Goal: Information Seeking & Learning: Learn about a topic

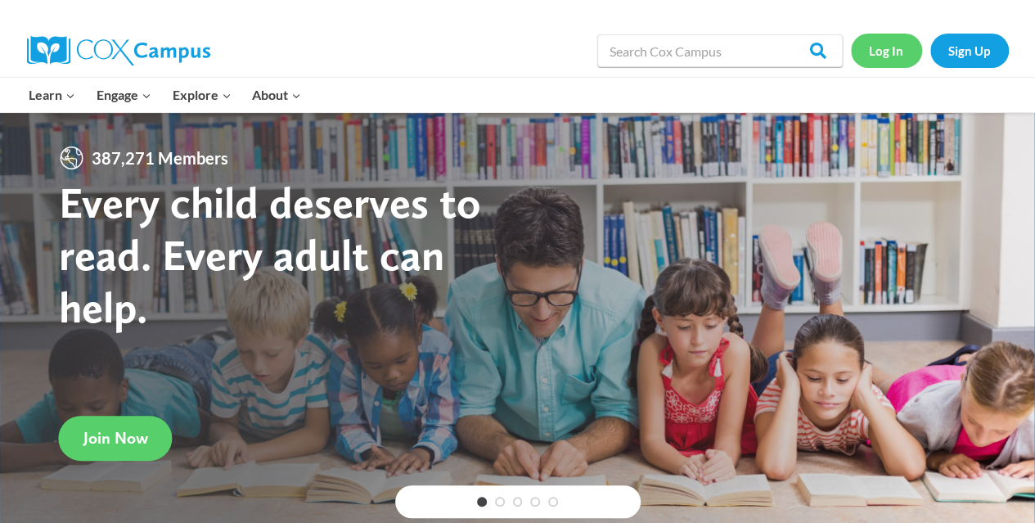
click at [893, 38] on link "Log In" at bounding box center [886, 51] width 71 height 34
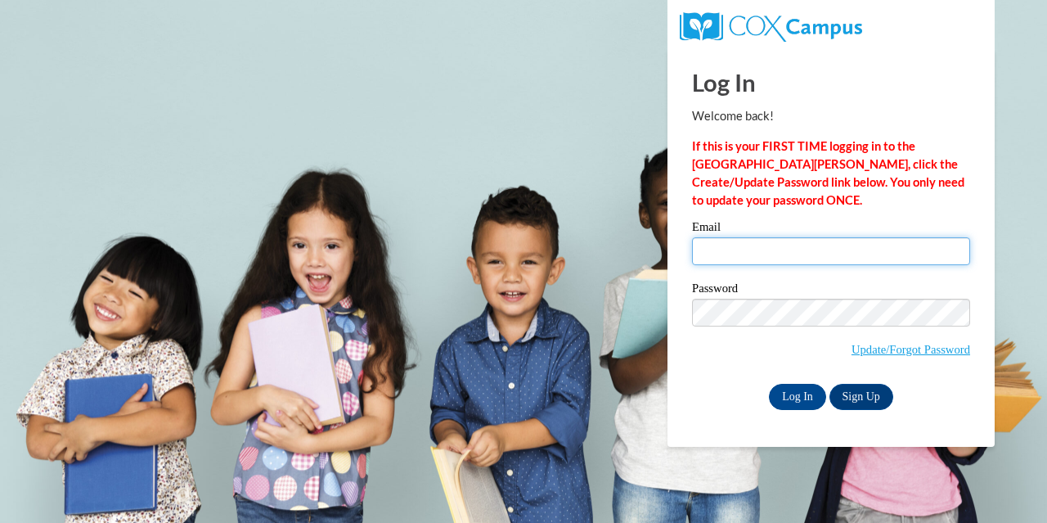
click at [844, 248] on input "Email" at bounding box center [831, 251] width 278 height 28
type input "calistarice30@gmail.com"
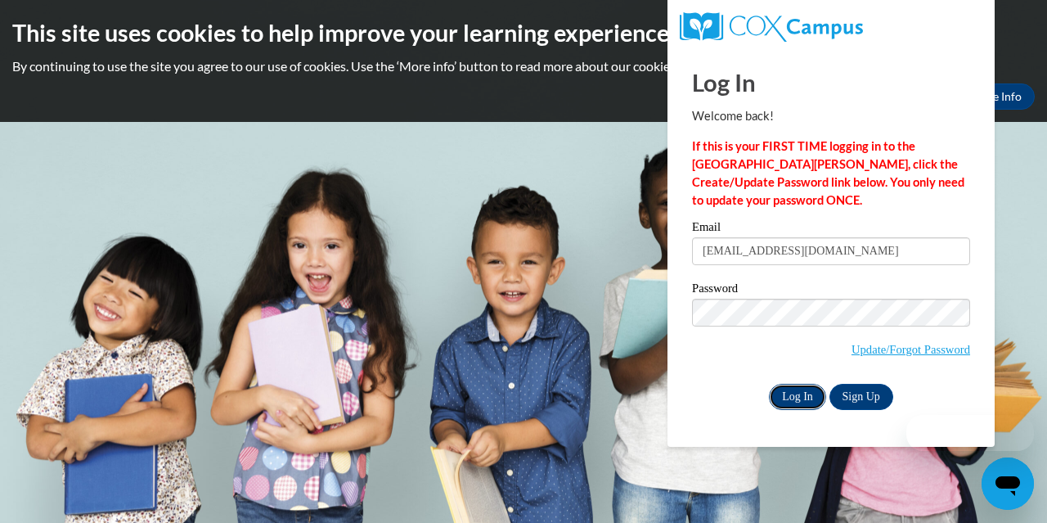
click at [816, 387] on input "Log In" at bounding box center [797, 397] width 57 height 26
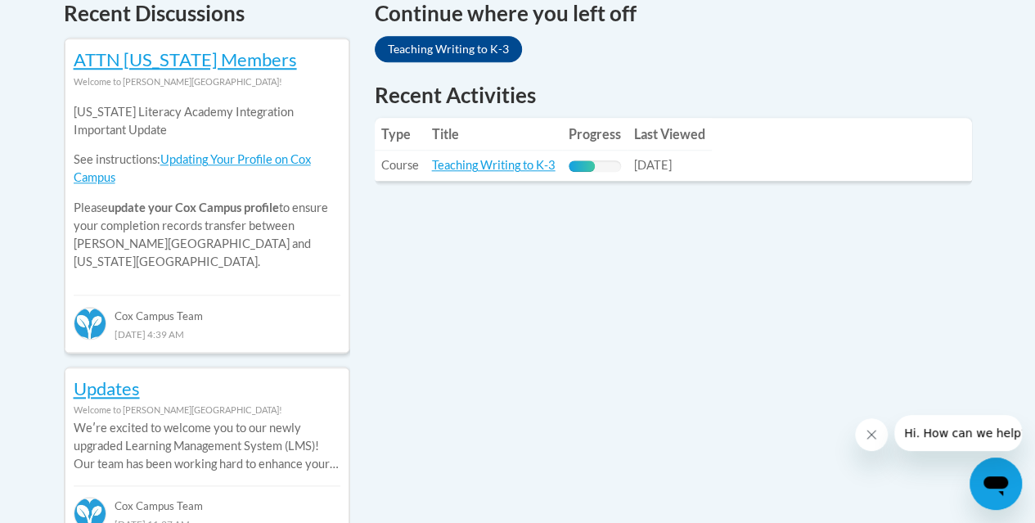
scroll to position [743, 0]
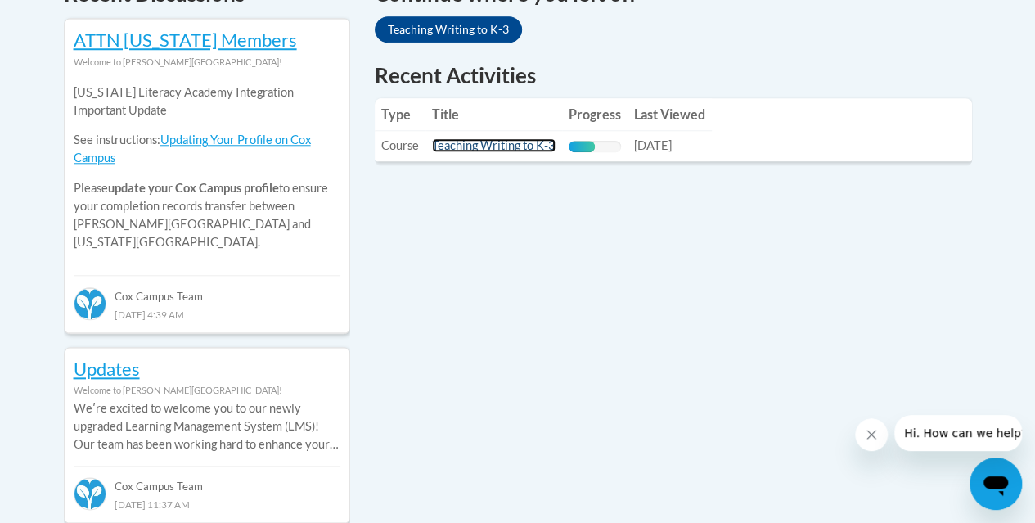
click at [528, 145] on link "Teaching Writing to K-3" at bounding box center [494, 145] width 124 height 14
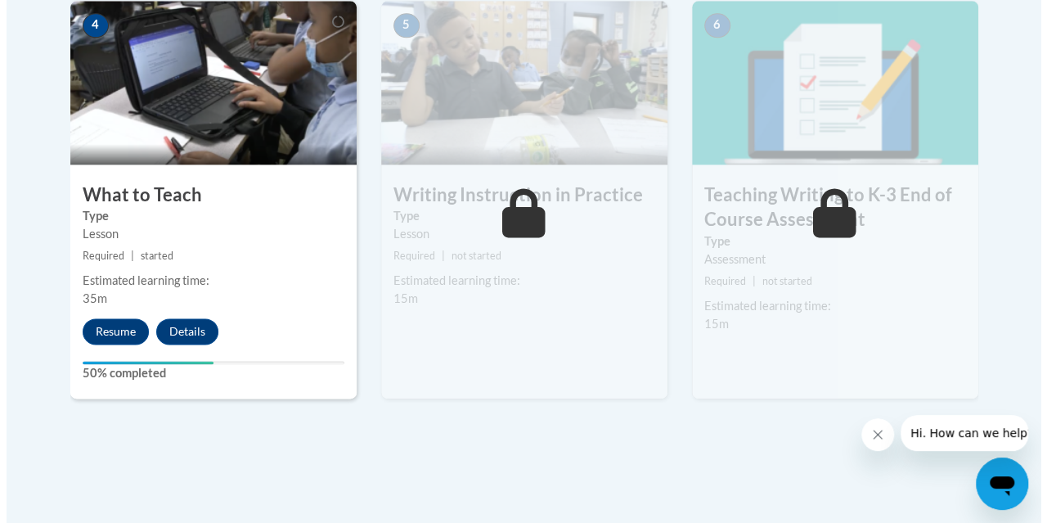
scroll to position [1001, 0]
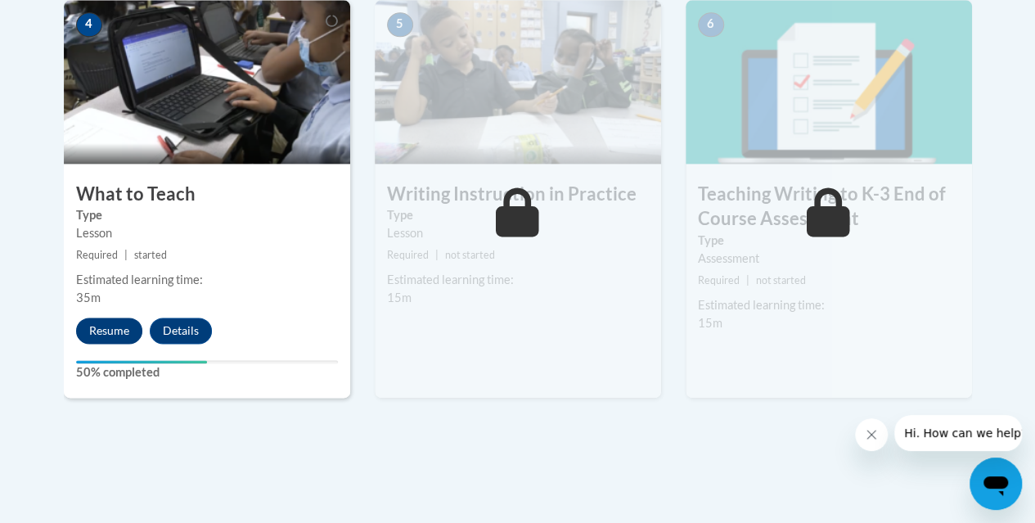
drag, startPoint x: 88, startPoint y: 313, endPoint x: 102, endPoint y: 330, distance: 22.1
click at [102, 330] on div "4 What to Teach Type Lesson Required | started Estimated learning time: 35m Res…" at bounding box center [207, 199] width 286 height 398
click at [102, 330] on button "Resume" at bounding box center [109, 330] width 66 height 26
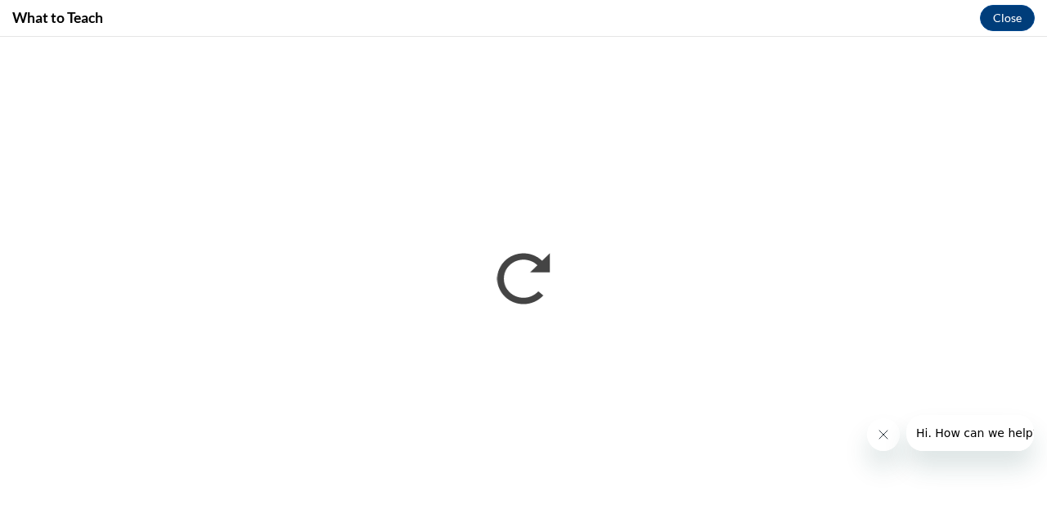
scroll to position [0, 0]
